Goal: Task Accomplishment & Management: Manage account settings

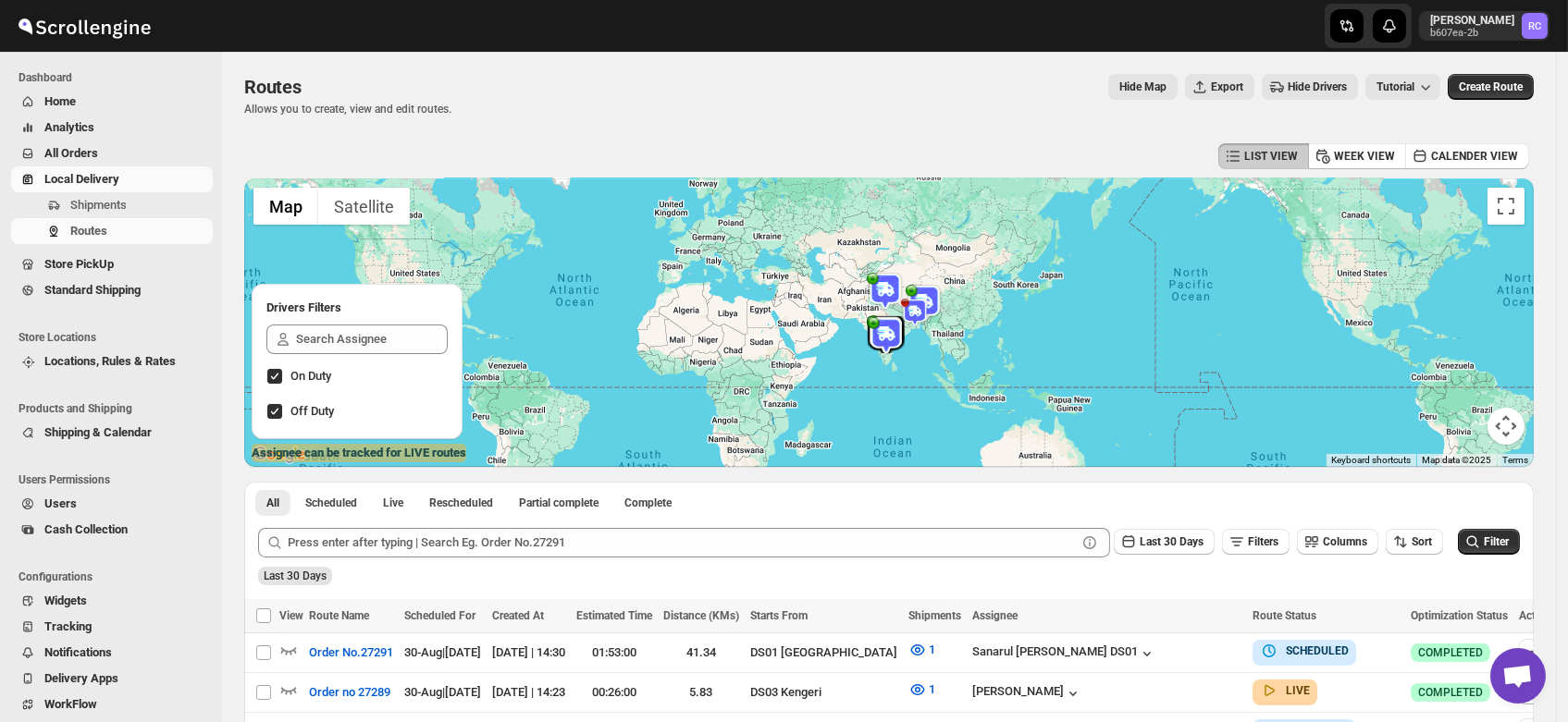
click at [342, 291] on div "Drivers Filters" at bounding box center [357, 300] width 211 height 33
click at [275, 377] on input "On Duty" at bounding box center [275, 376] width 15 height 15
checkbox input "false"
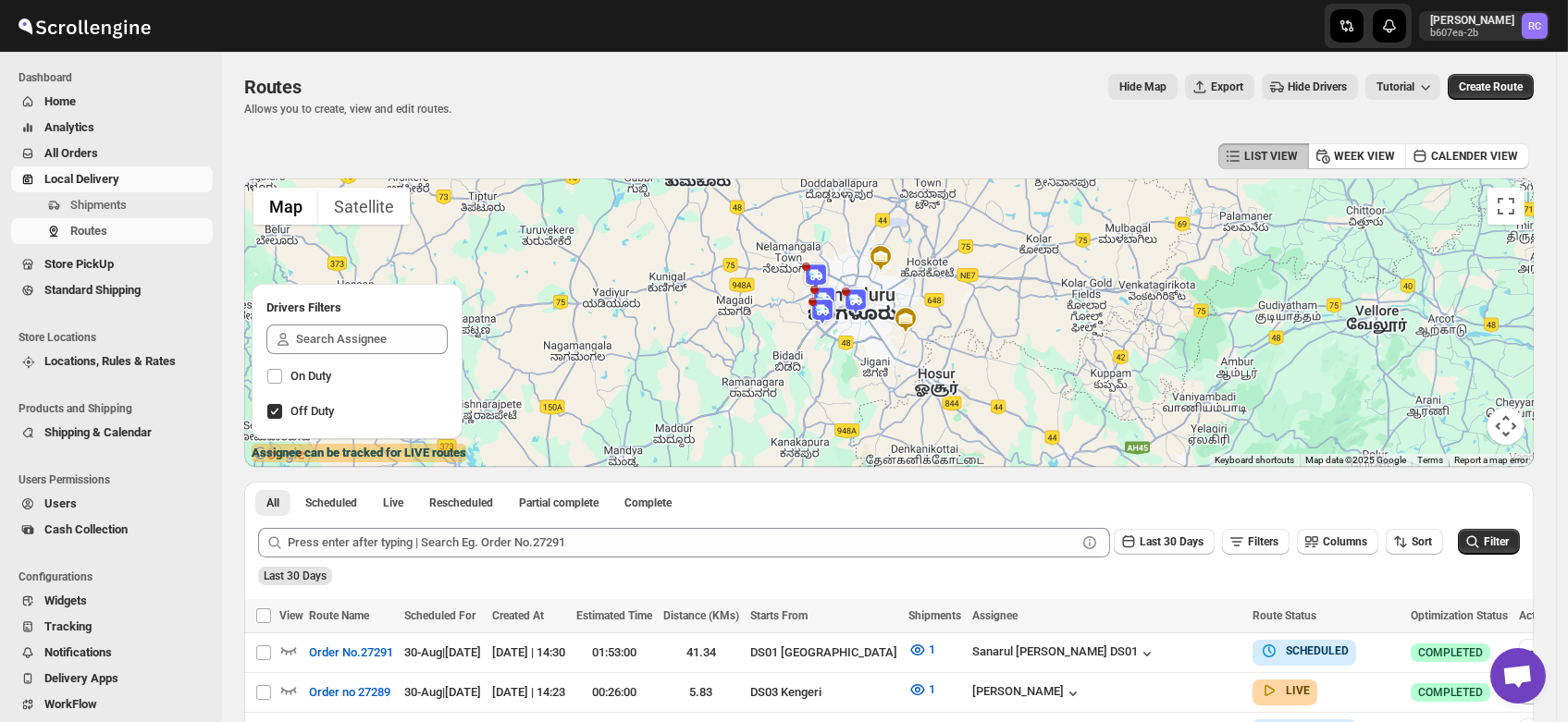
drag, startPoint x: 814, startPoint y: 386, endPoint x: 890, endPoint y: 288, distance: 124.0
click at [890, 288] on div at bounding box center [889, 323] width 1290 height 288
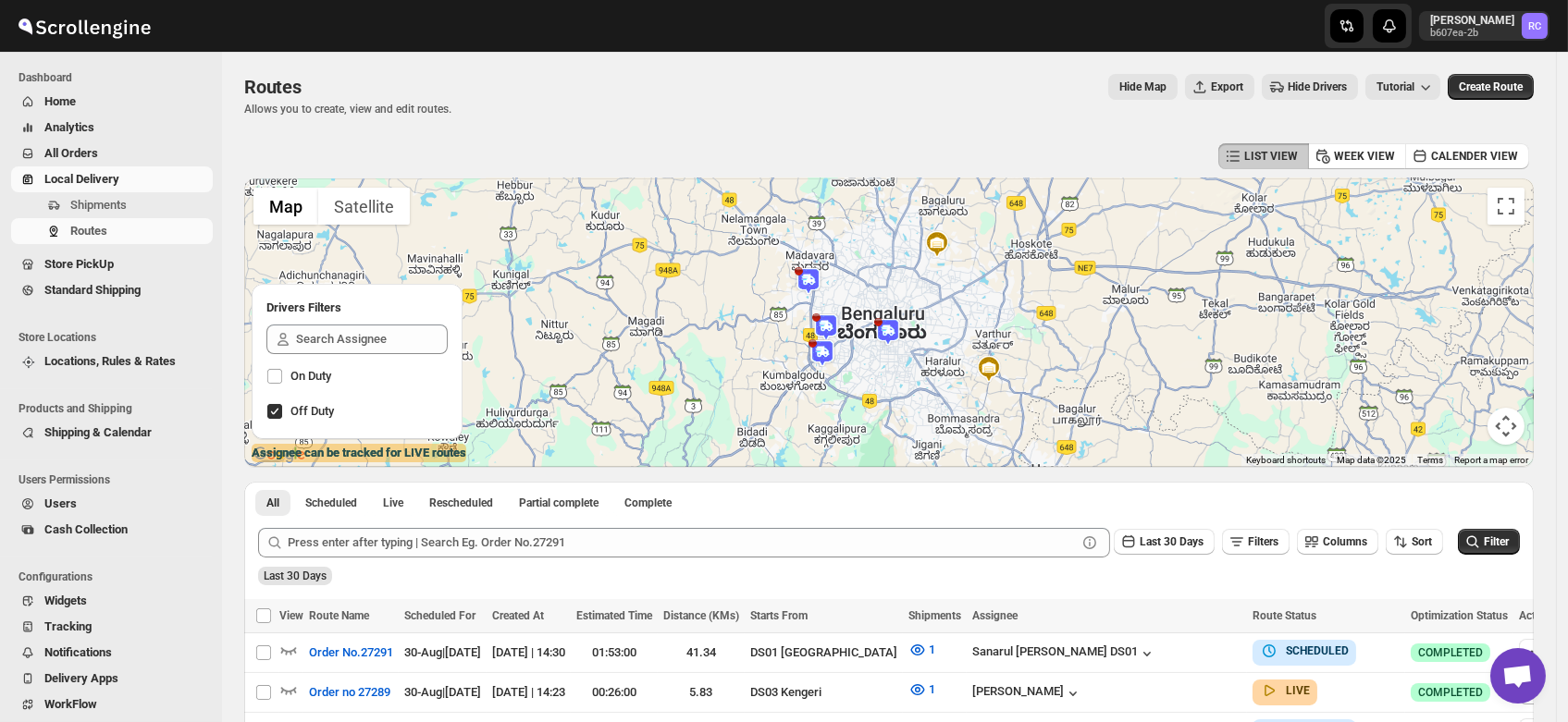
drag, startPoint x: 851, startPoint y: 318, endPoint x: 909, endPoint y: 377, distance: 82.7
click at [909, 377] on div at bounding box center [889, 323] width 1290 height 288
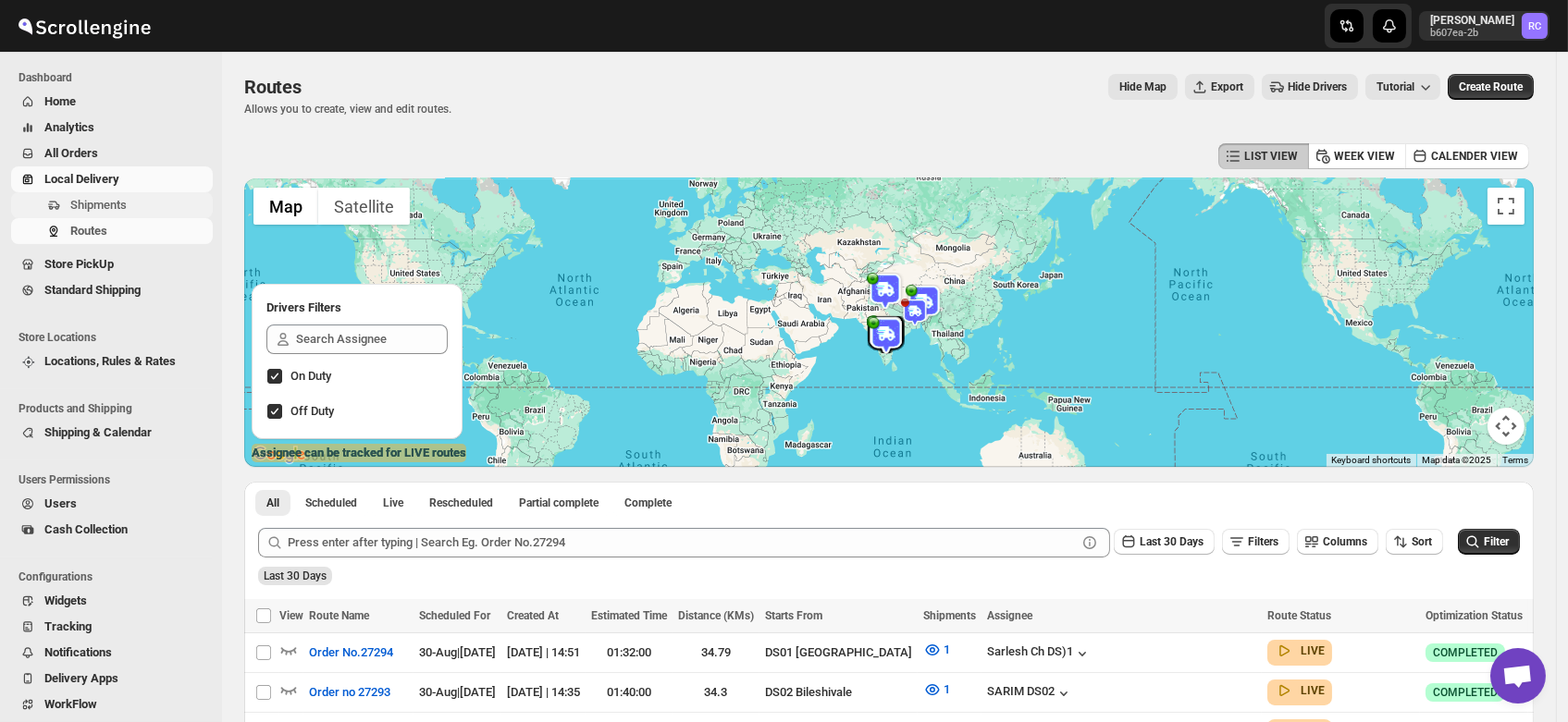
click at [93, 205] on span "Shipments" at bounding box center [98, 204] width 56 height 14
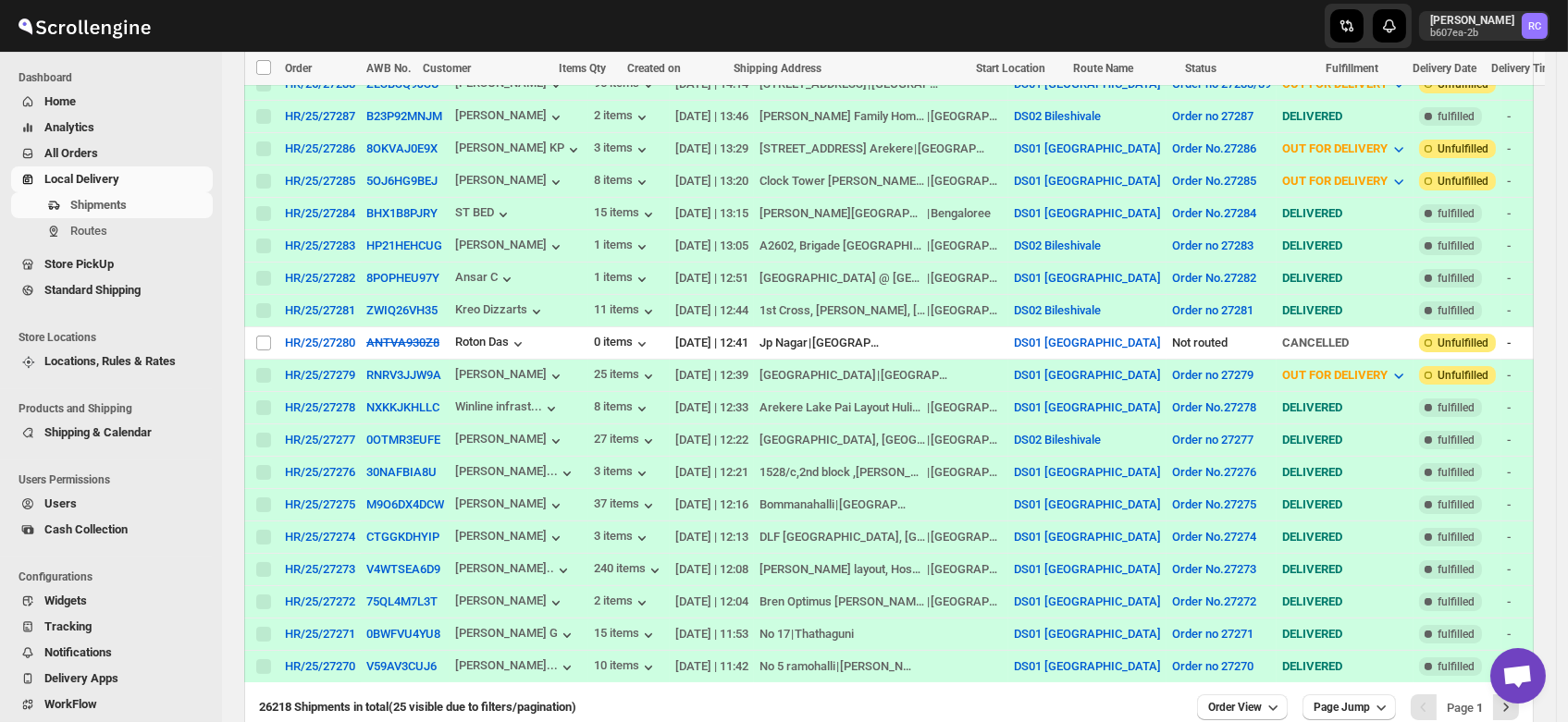
scroll to position [720, 0]
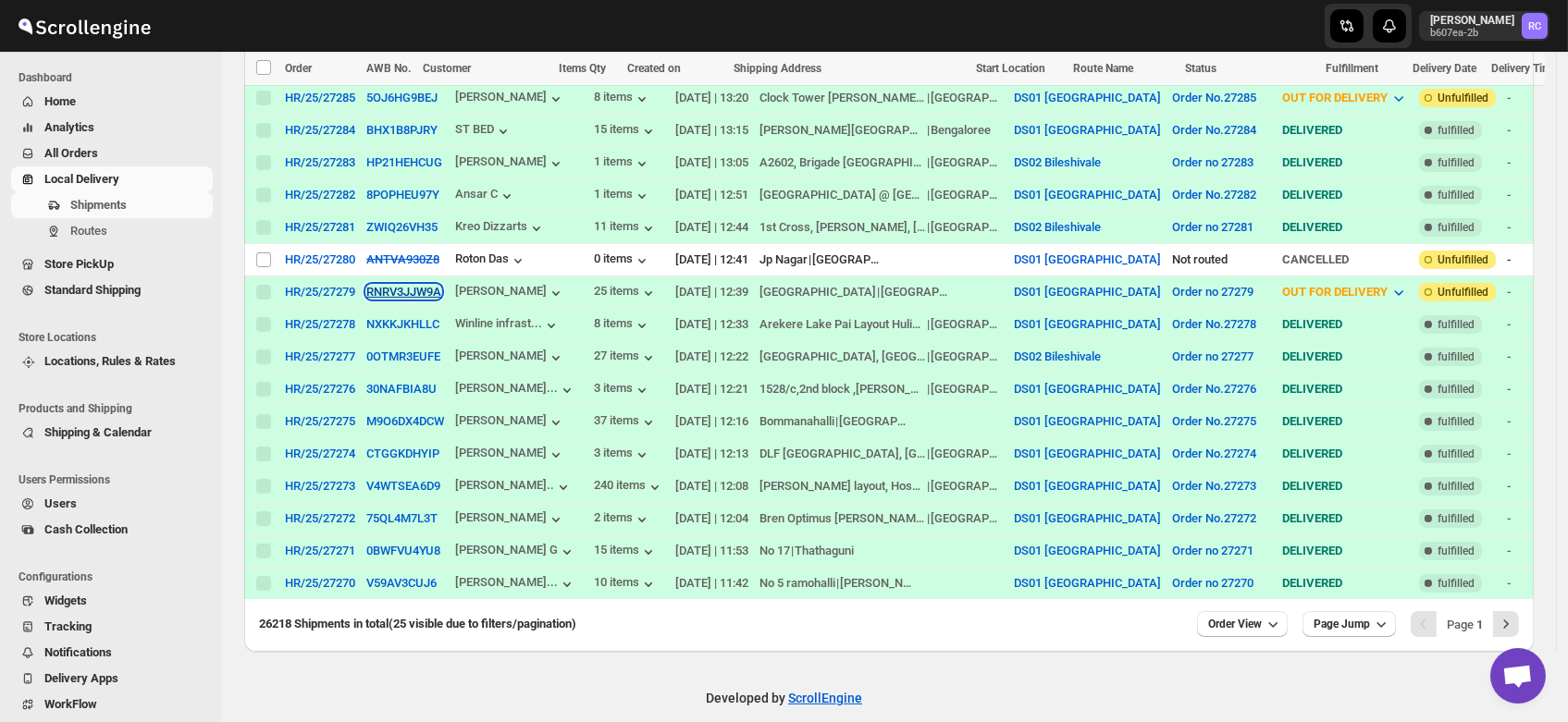
click at [402, 285] on button "RNRV3JJW9A" at bounding box center [403, 291] width 75 height 14
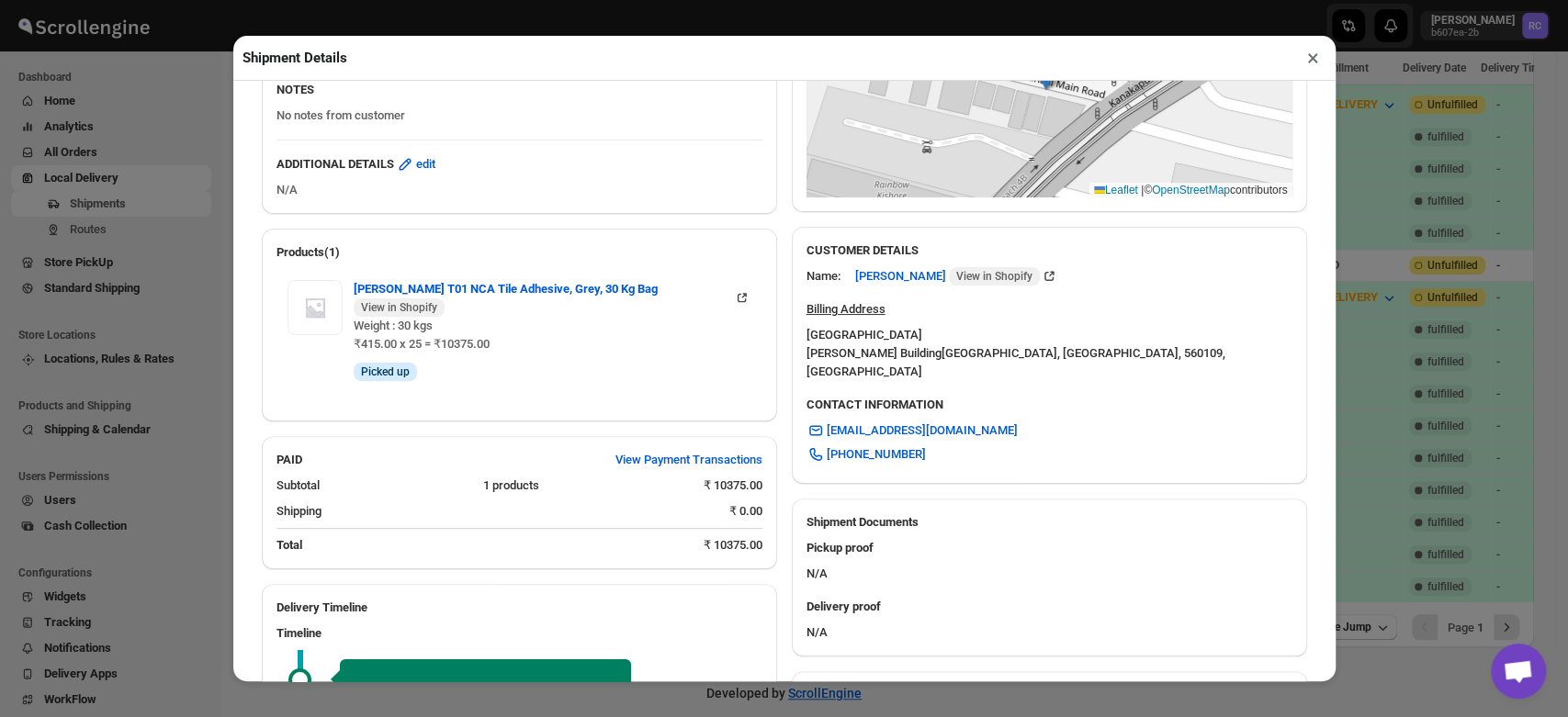
scroll to position [714, 0]
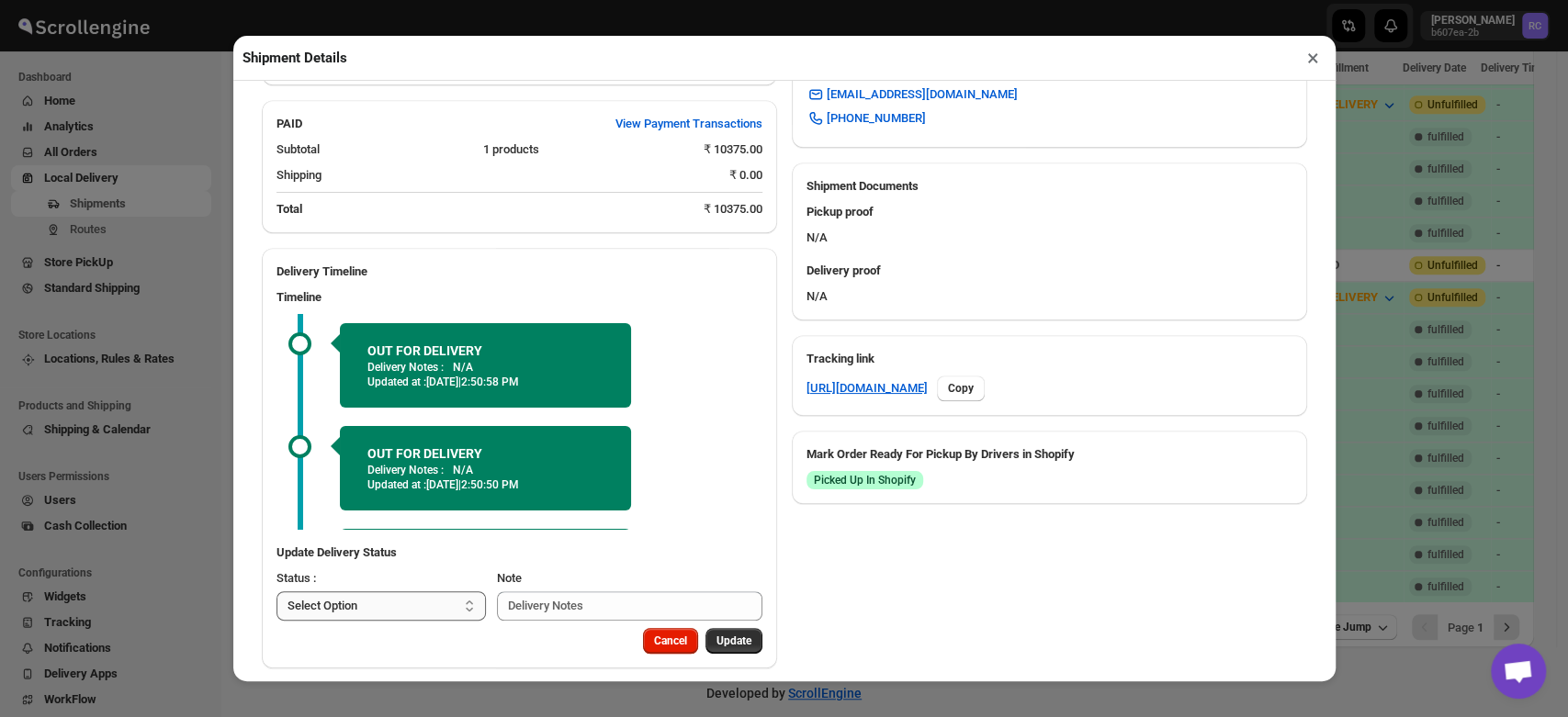
click at [423, 591] on select "Select Option PICKED UP OUT FOR DELIVERY RESCHEDULE DELIVERED CANCELLED" at bounding box center [381, 606] width 210 height 29
select select "DELIVERED"
click at [276, 591] on select "Select Option PICKED UP OUT FOR DELIVERY RESCHEDULE DELIVERED CANCELLED" at bounding box center [381, 606] width 210 height 29
click at [727, 633] on span "Update" at bounding box center [734, 641] width 35 height 15
select select
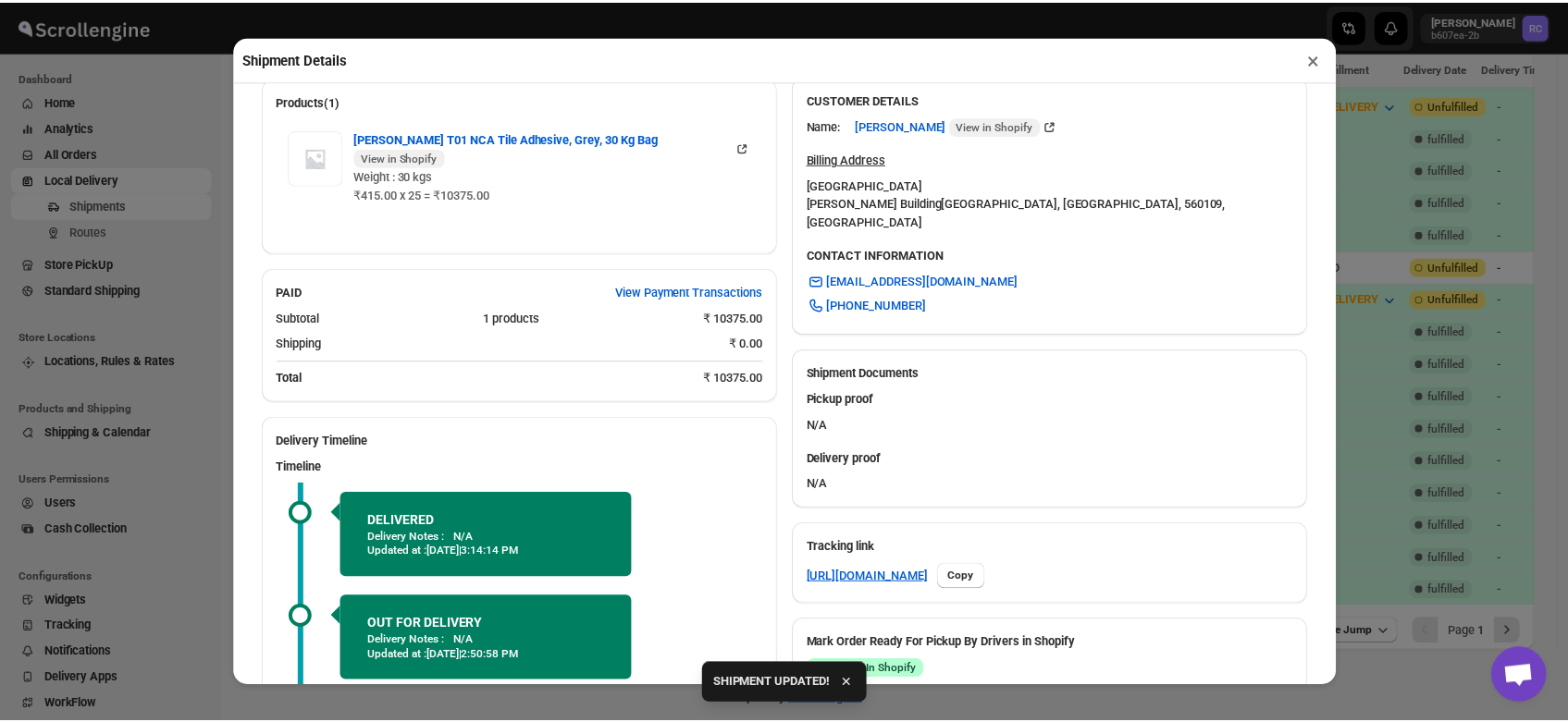
scroll to position [701, 0]
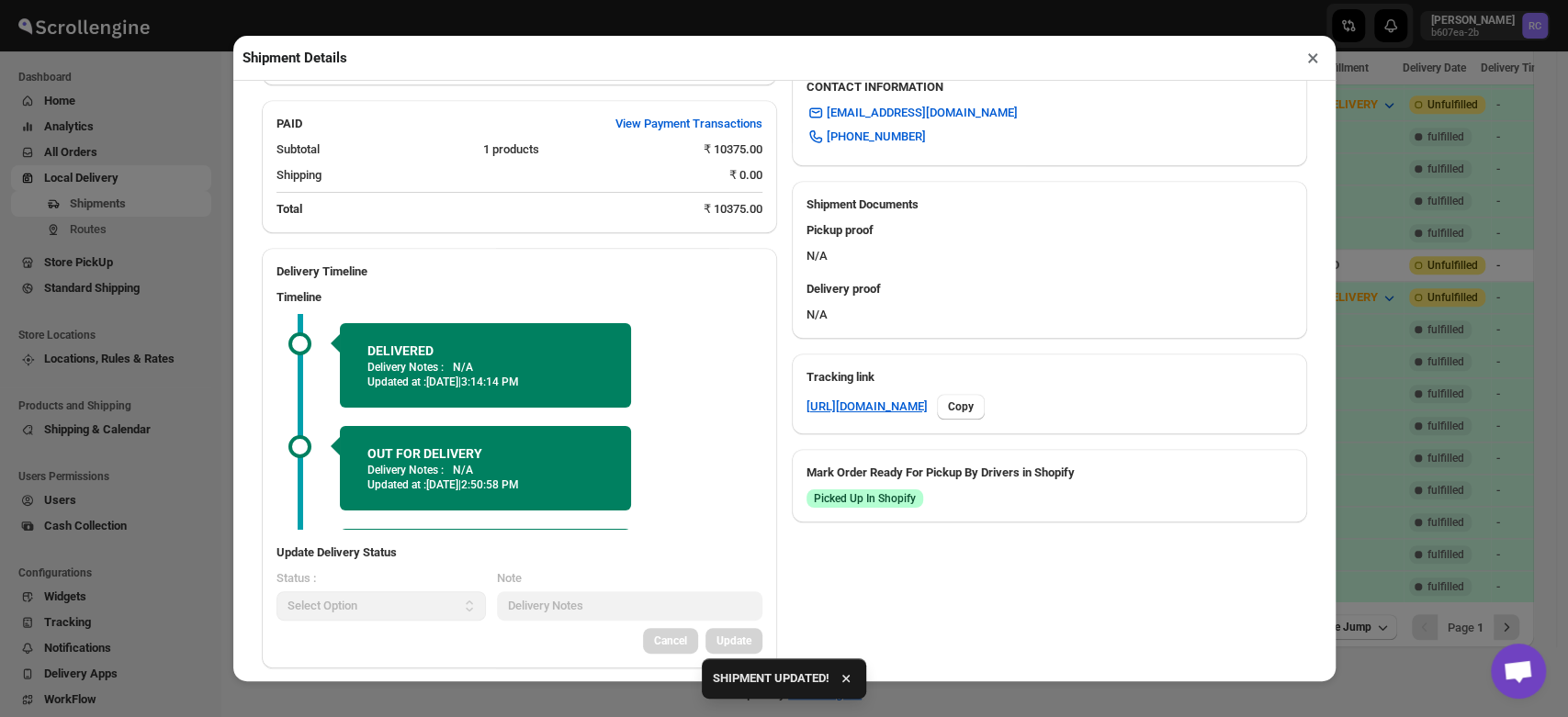
click at [1315, 57] on button "×" at bounding box center [1313, 58] width 27 height 26
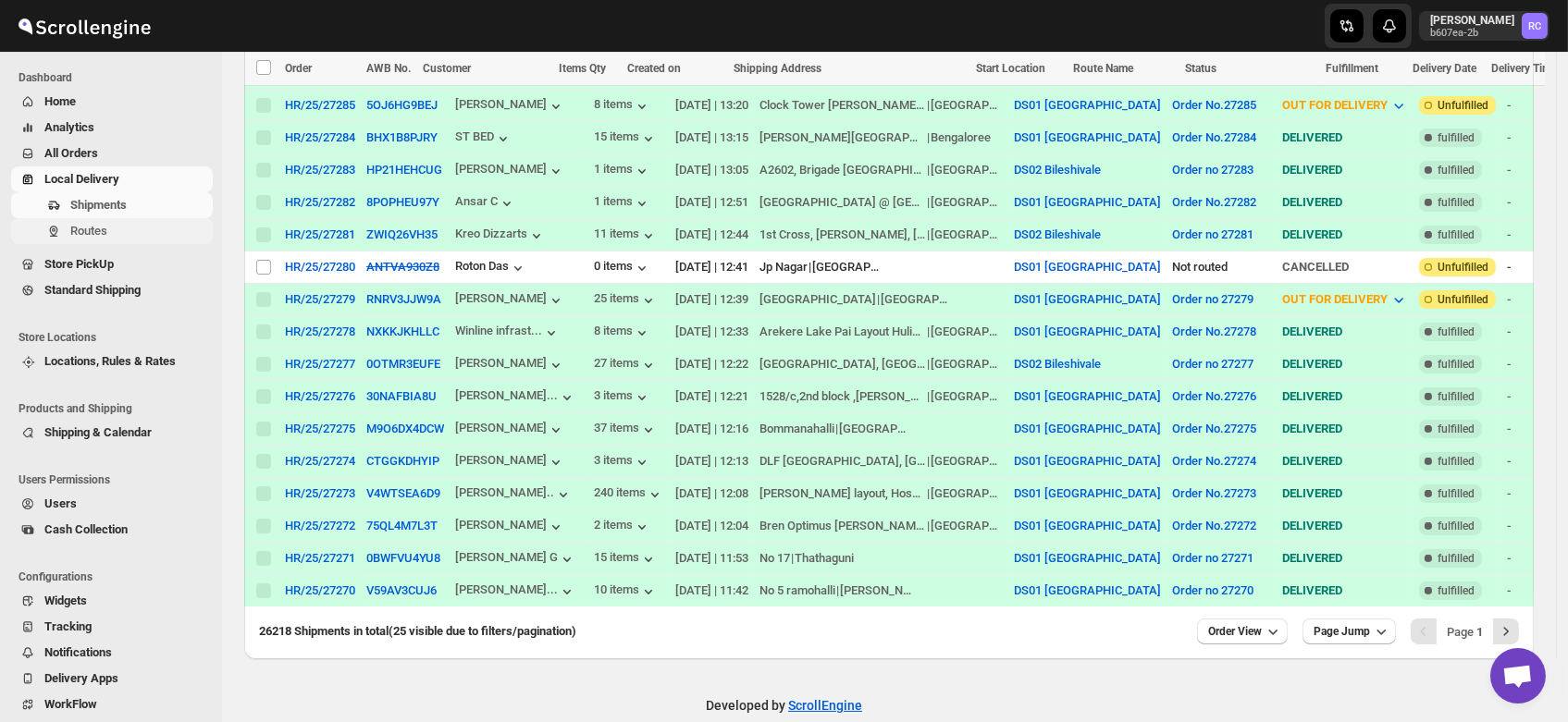
click at [117, 234] on span "Routes" at bounding box center [140, 231] width 139 height 18
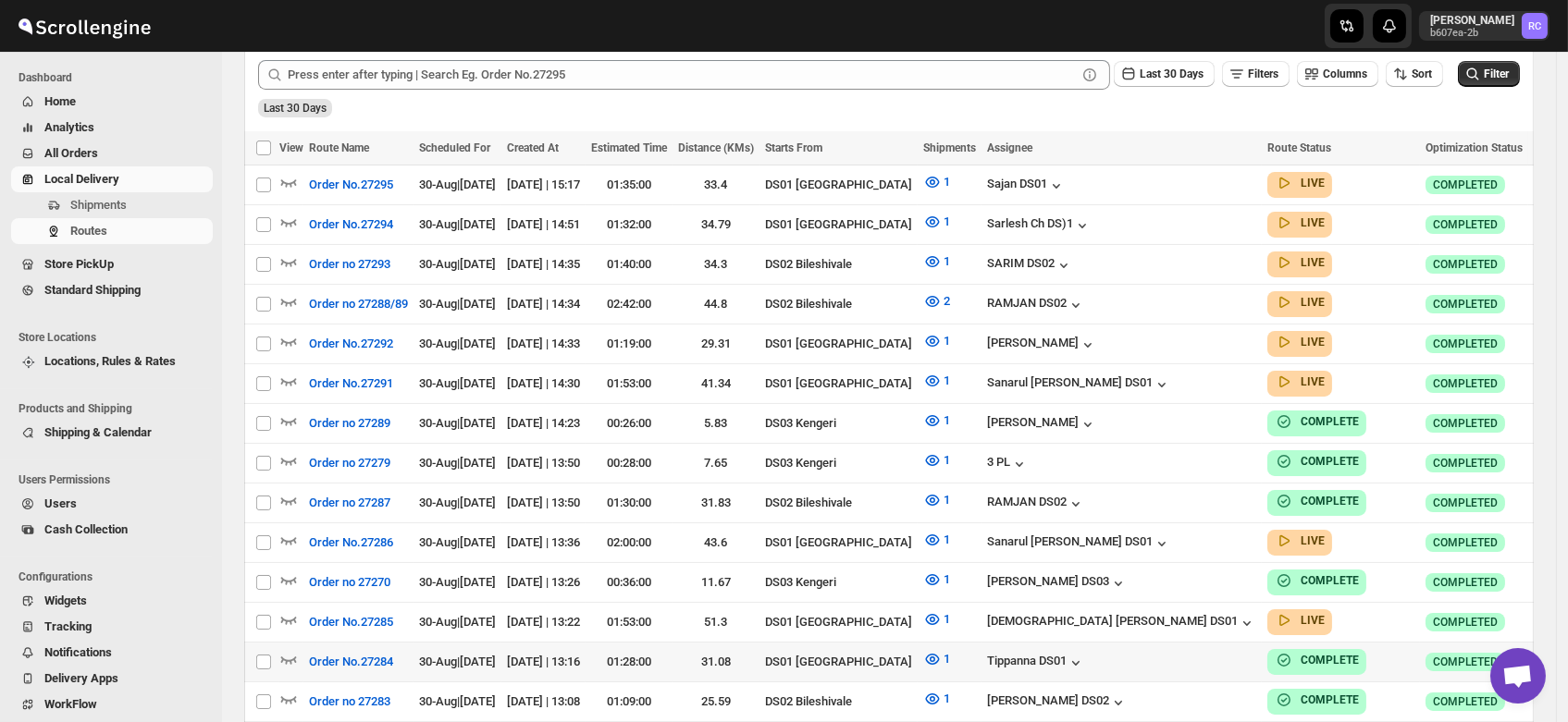
scroll to position [488, 0]
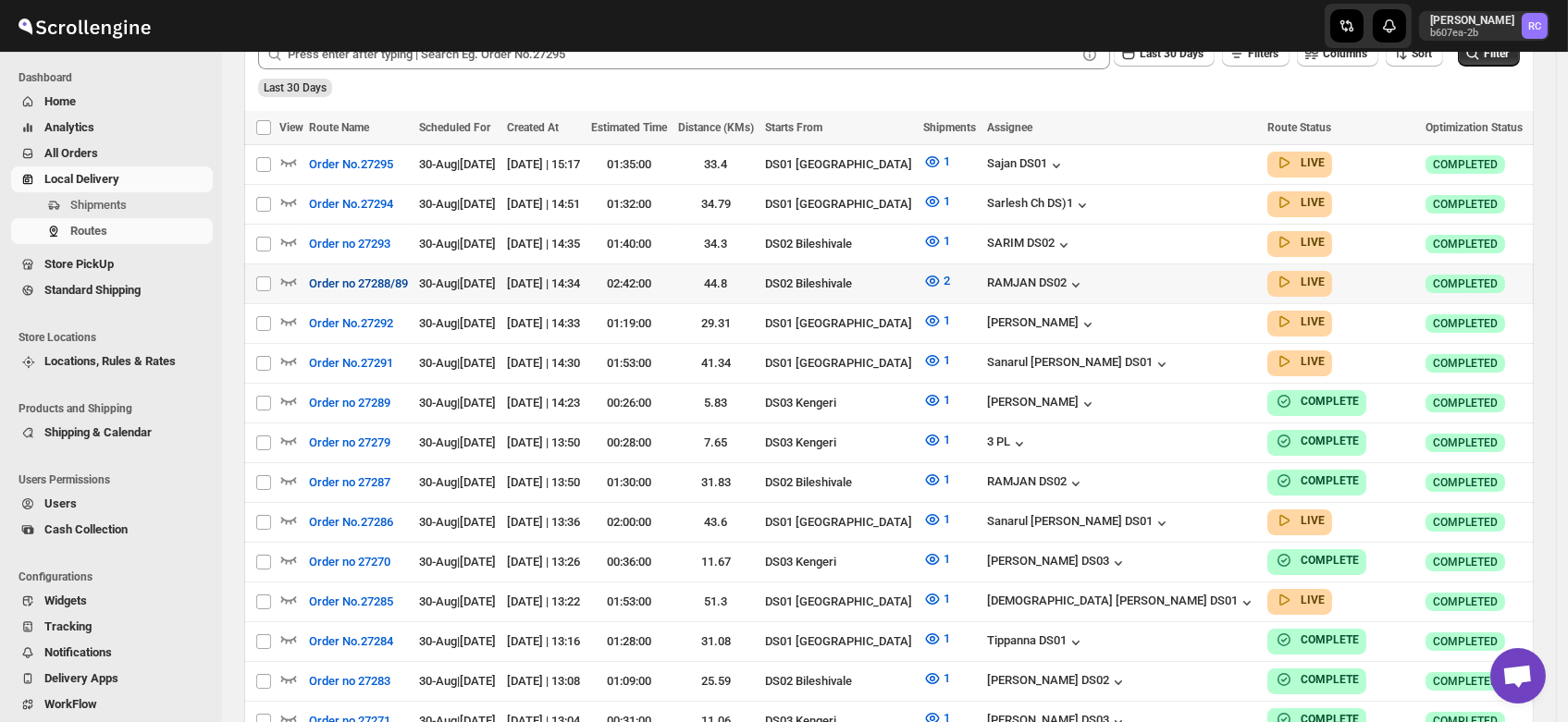
click at [394, 281] on span "Order no 27288/89" at bounding box center [358, 284] width 99 height 18
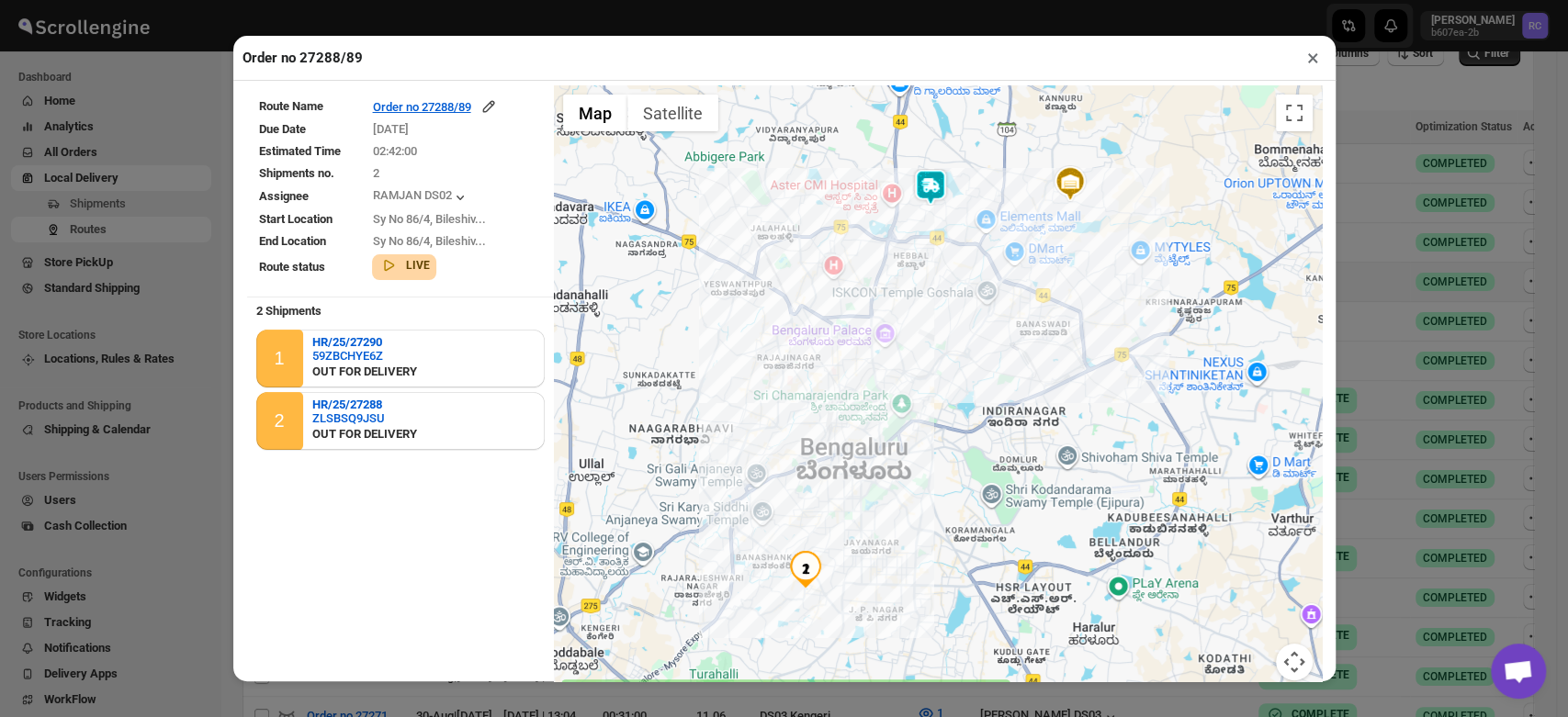
click at [1307, 62] on button "×" at bounding box center [1313, 58] width 27 height 26
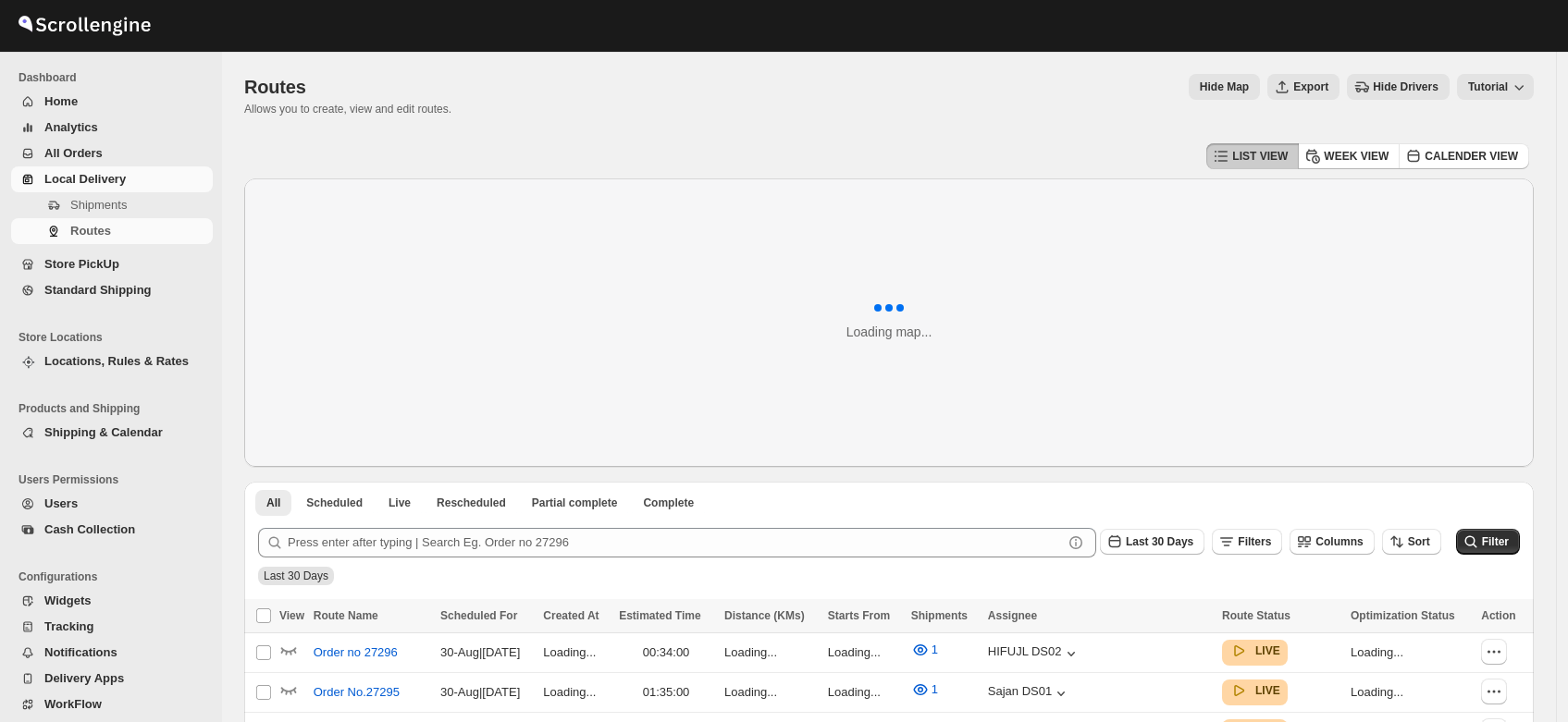
scroll to position [436, 0]
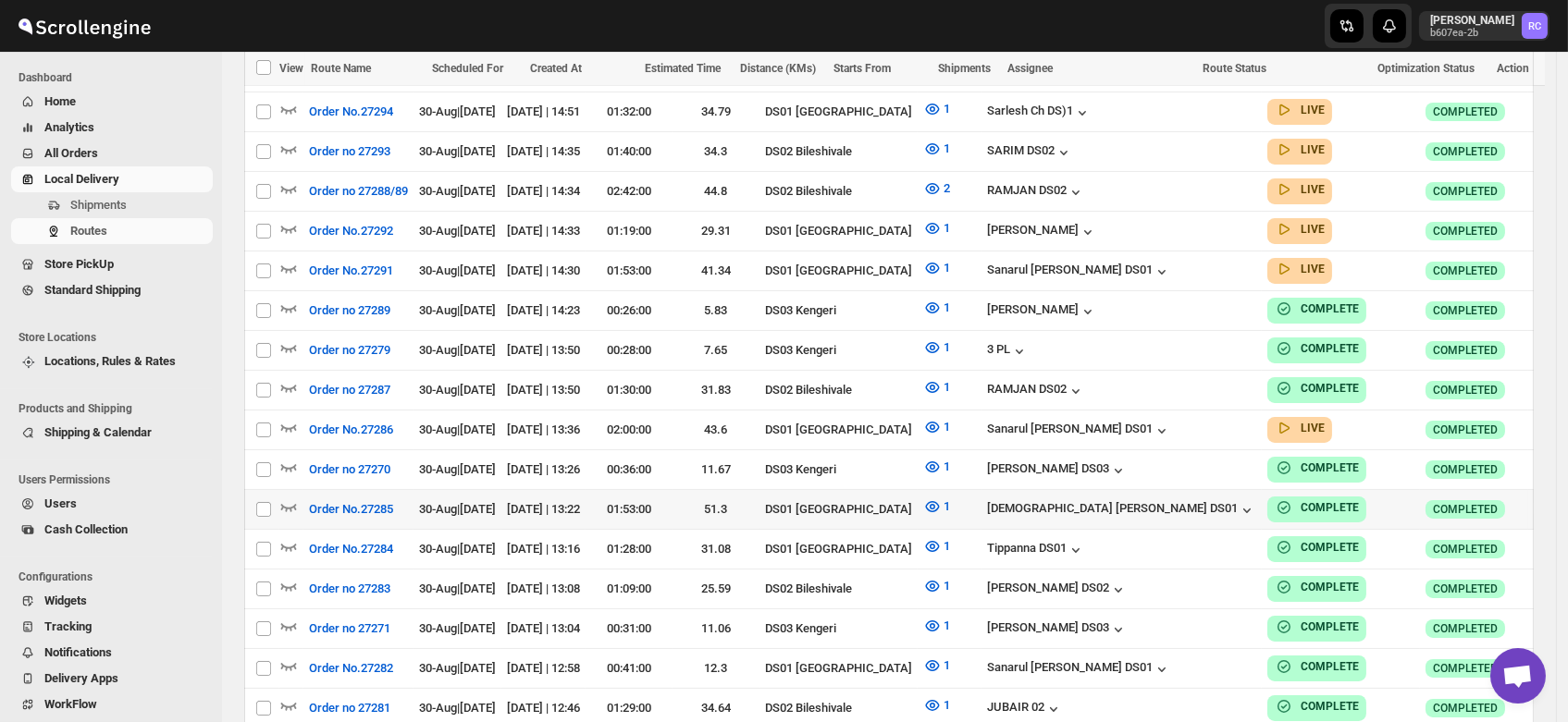
scroll to position [604, 0]
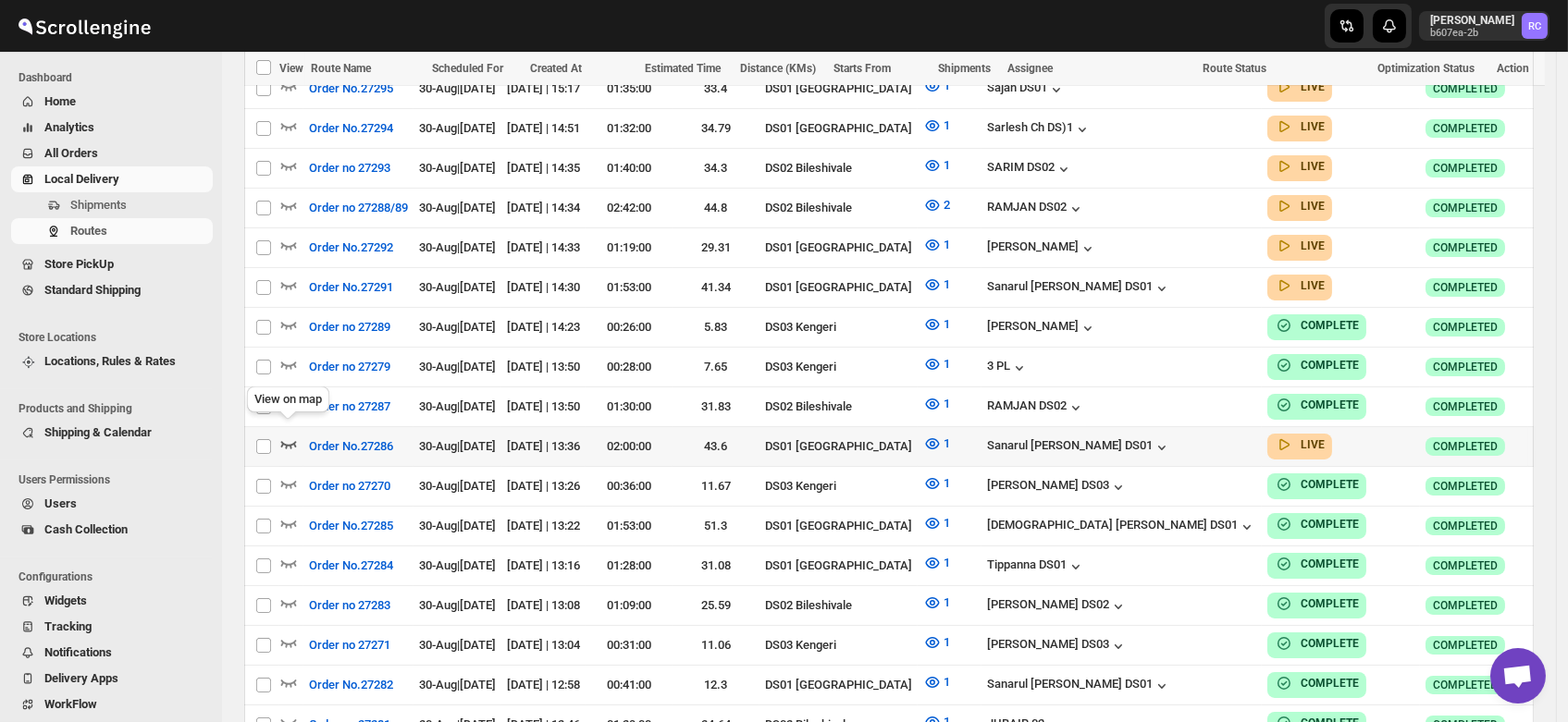
click at [287, 434] on icon "button" at bounding box center [289, 444] width 19 height 18
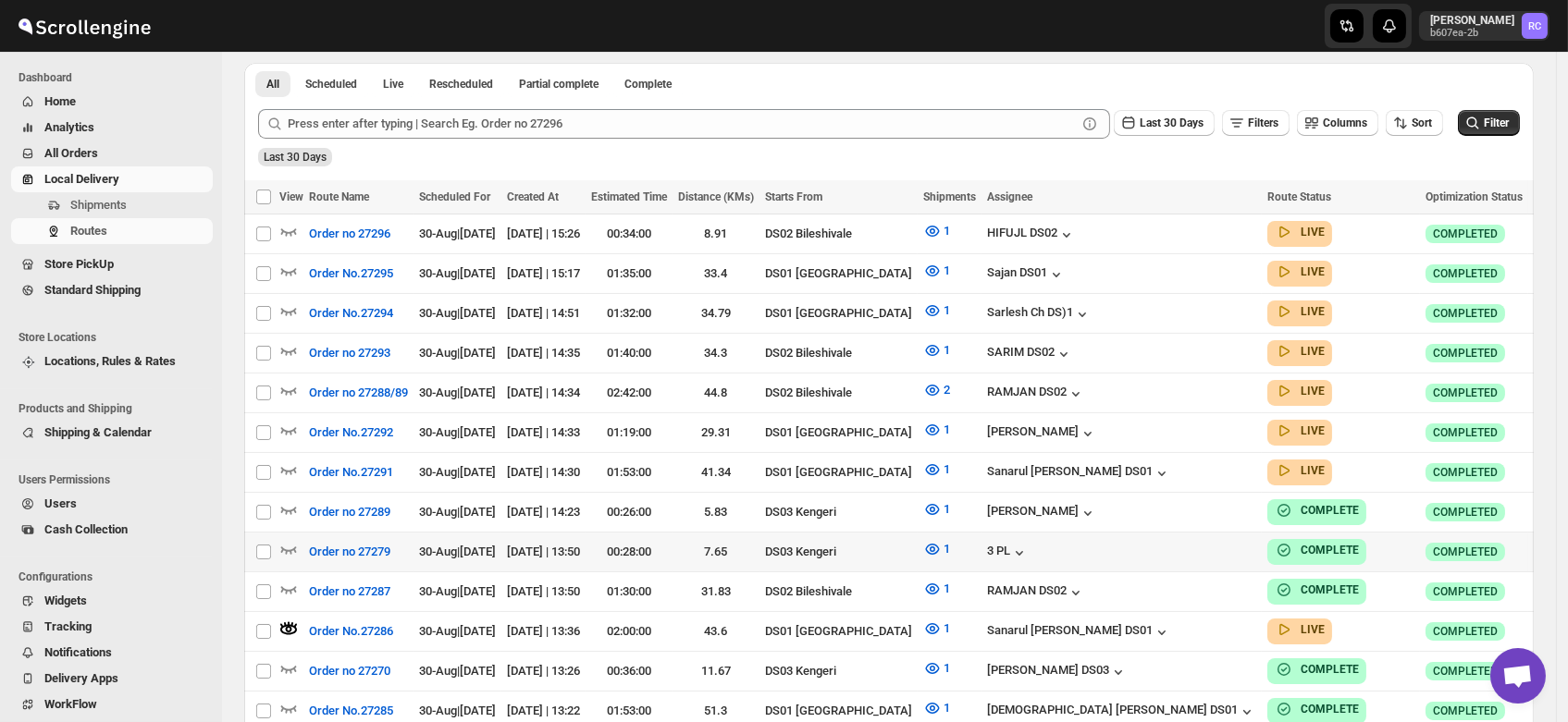
scroll to position [418, 0]
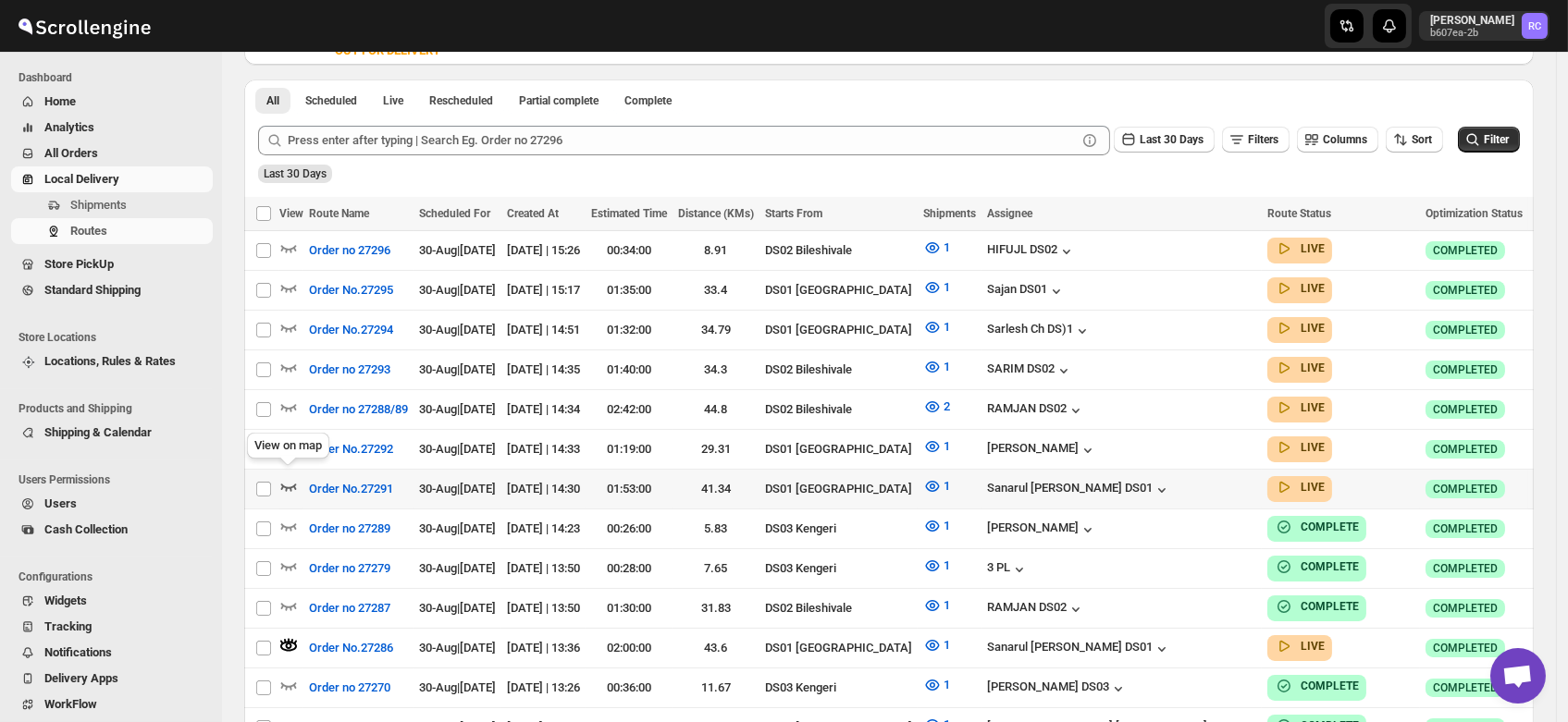
click at [285, 477] on icon "button" at bounding box center [289, 486] width 19 height 18
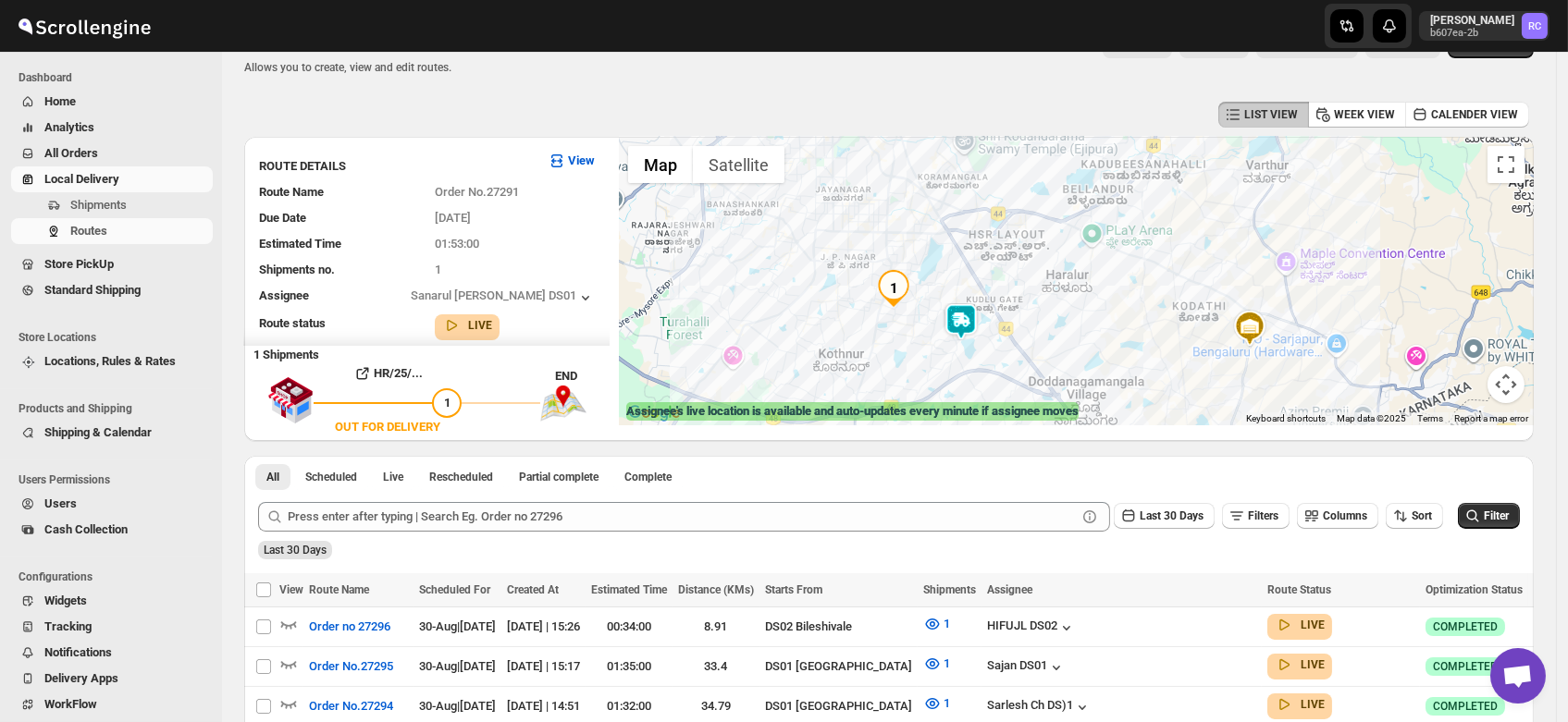
scroll to position [0, 0]
